Goal: Navigation & Orientation: Find specific page/section

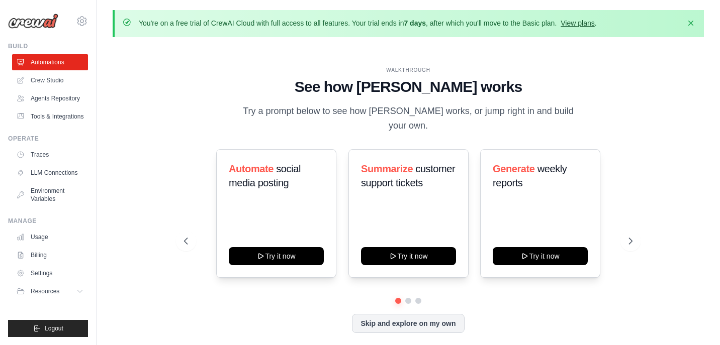
click at [577, 24] on link "View plans" at bounding box center [577, 23] width 34 height 8
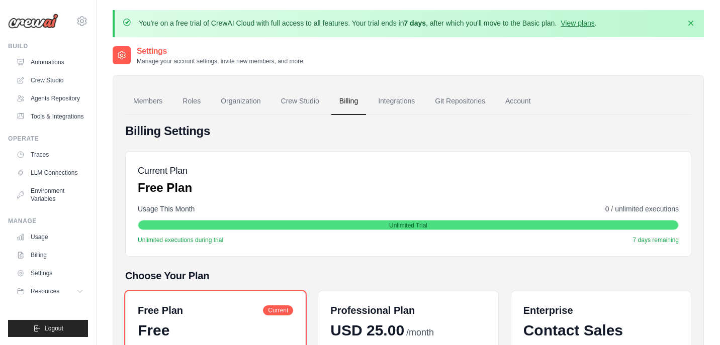
click at [312, 183] on div "Current Plan Free Plan" at bounding box center [408, 180] width 541 height 32
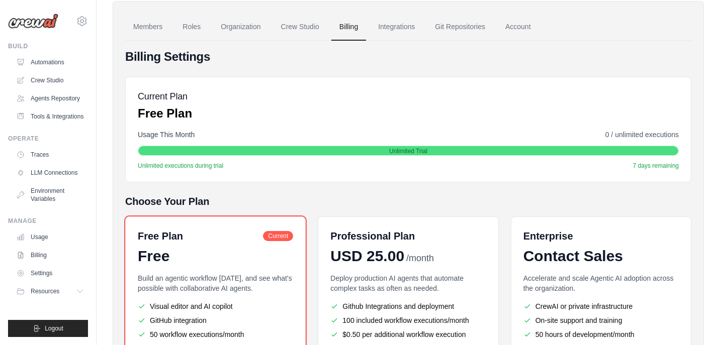
scroll to position [148, 0]
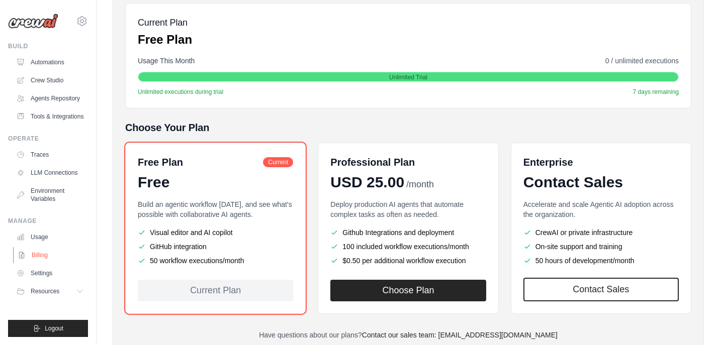
click at [43, 256] on link "Billing" at bounding box center [51, 255] width 76 height 16
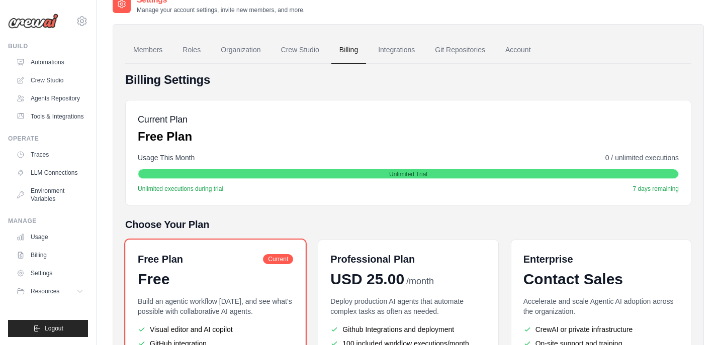
scroll to position [18, 0]
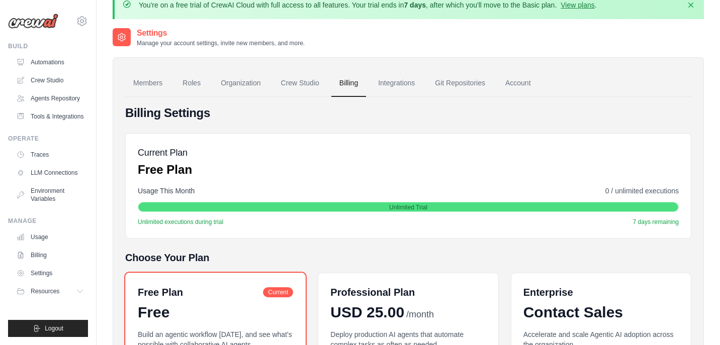
click at [269, 109] on h4 "Billing Settings" at bounding box center [408, 113] width 566 height 16
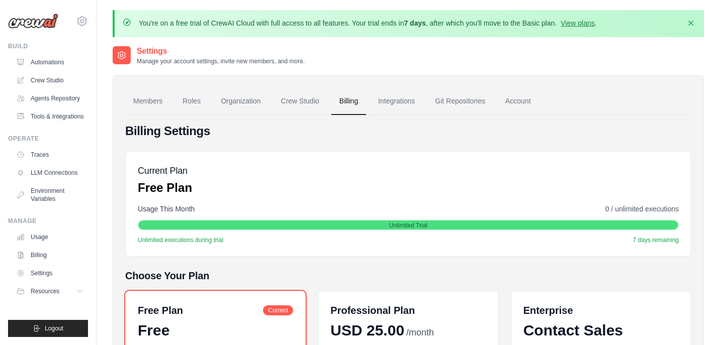
click at [480, 144] on div "Billing Settings Current Plan Free Plan Usage This Month 0 / unlimited executio…" at bounding box center [408, 305] width 566 height 365
click at [148, 101] on link "Members" at bounding box center [147, 101] width 45 height 27
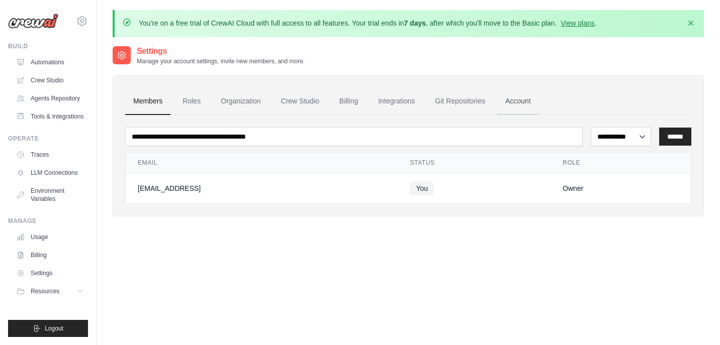
click at [527, 91] on link "Account" at bounding box center [518, 101] width 42 height 27
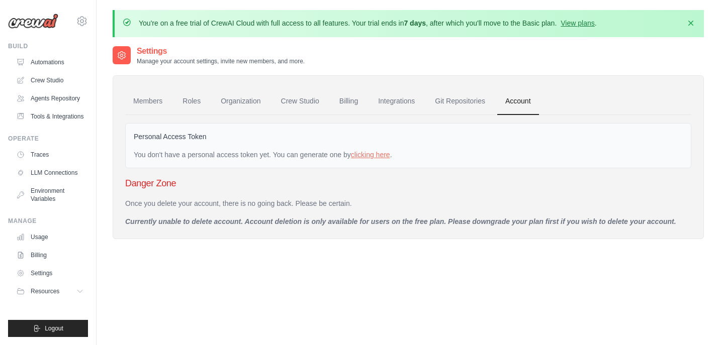
click at [327, 269] on div "Settings Manage your account settings, invite new members, and more. Members Ro…" at bounding box center [408, 217] width 591 height 345
click at [302, 271] on div "Settings Manage your account settings, invite new members, and more. Members Ro…" at bounding box center [408, 217] width 591 height 345
click at [196, 280] on div "Settings Manage your account settings, invite new members, and more. Members Ro…" at bounding box center [408, 217] width 591 height 345
click at [41, 239] on link "Usage" at bounding box center [51, 237] width 76 height 16
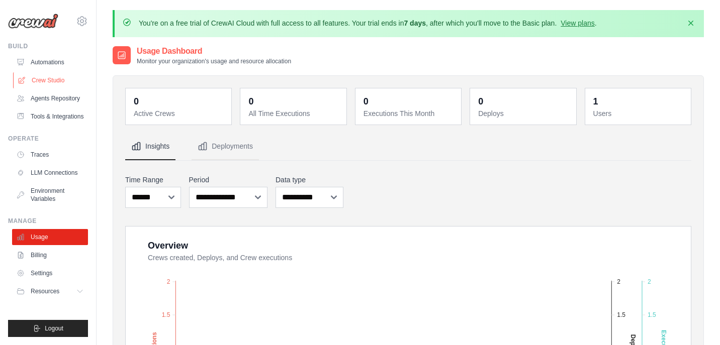
click at [46, 80] on link "Crew Studio" at bounding box center [51, 80] width 76 height 16
